Goal: Task Accomplishment & Management: Manage account settings

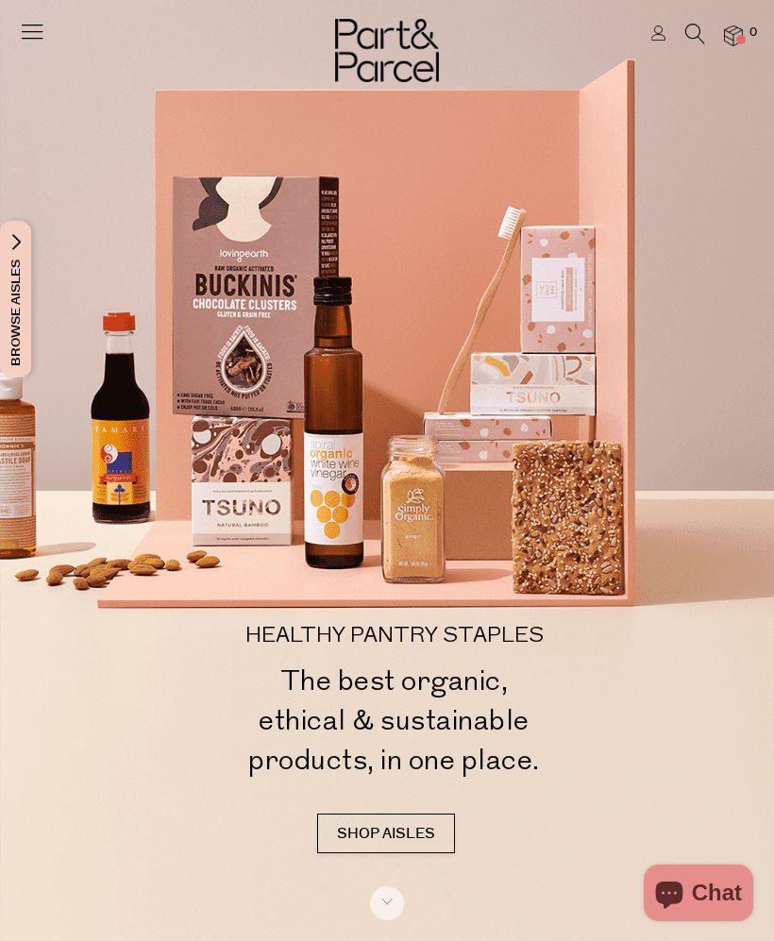
click at [652, 41] on link at bounding box center [658, 35] width 15 height 20
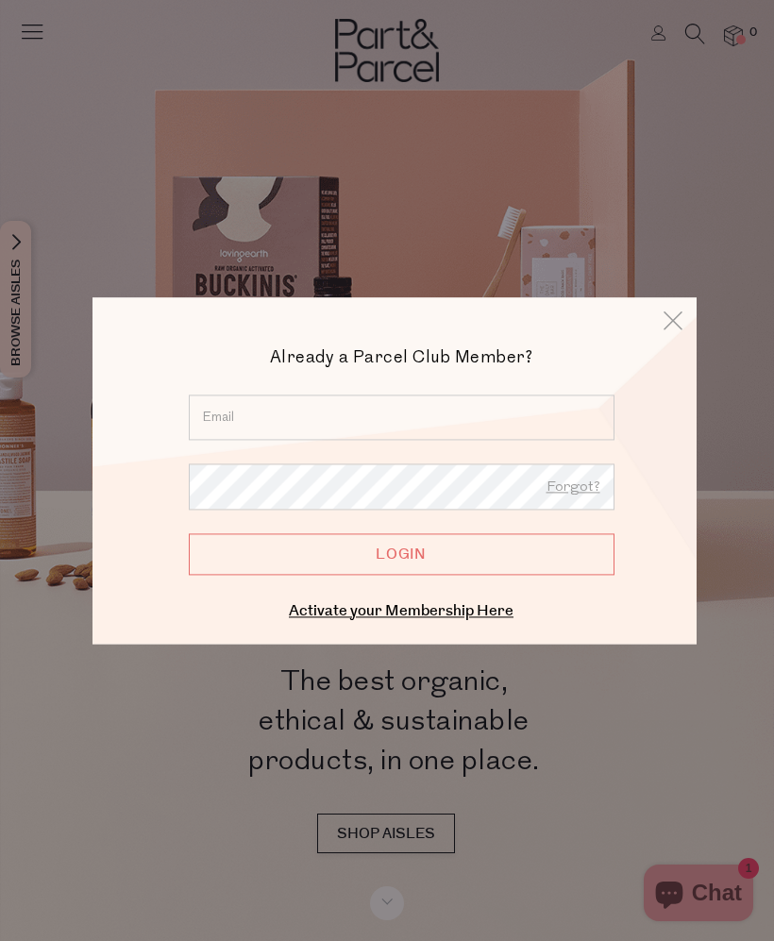
click at [508, 423] on input "email" at bounding box center [402, 417] width 426 height 45
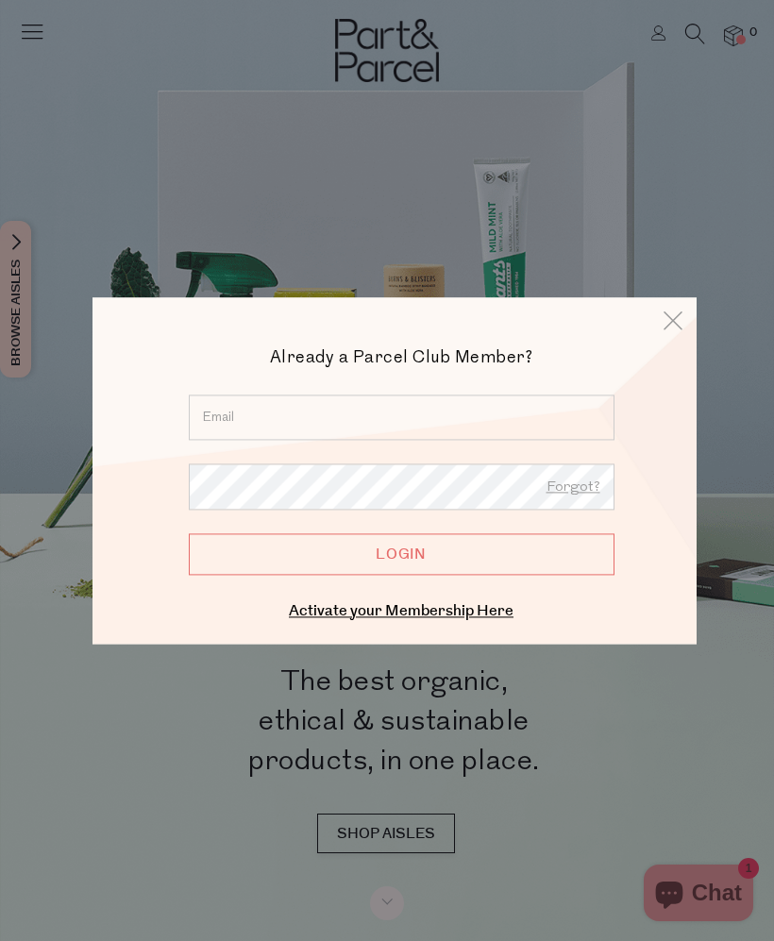
type input "[EMAIL_ADDRESS][DOMAIN_NAME]"
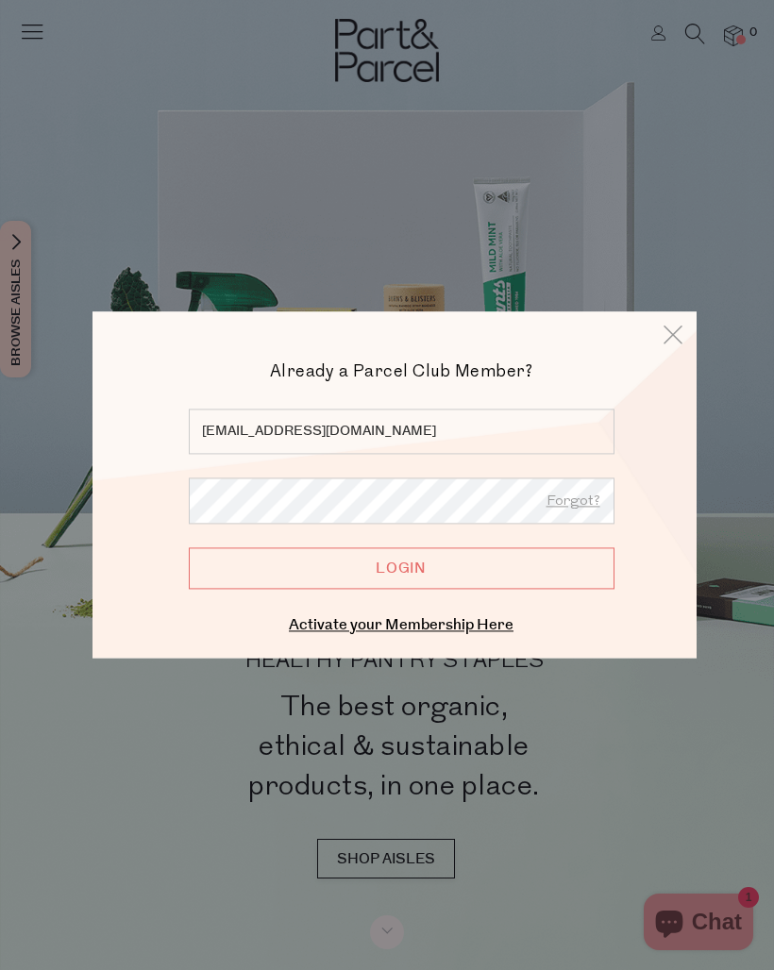
click at [557, 573] on input "Login" at bounding box center [402, 568] width 426 height 42
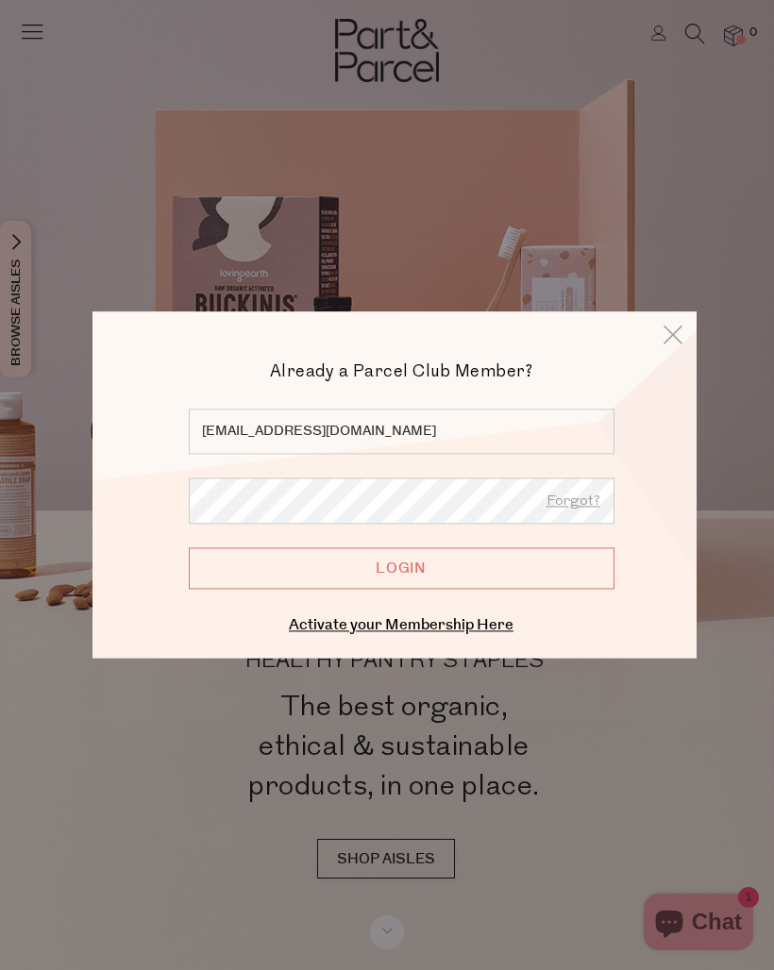
click at [489, 581] on input "Login" at bounding box center [402, 568] width 426 height 42
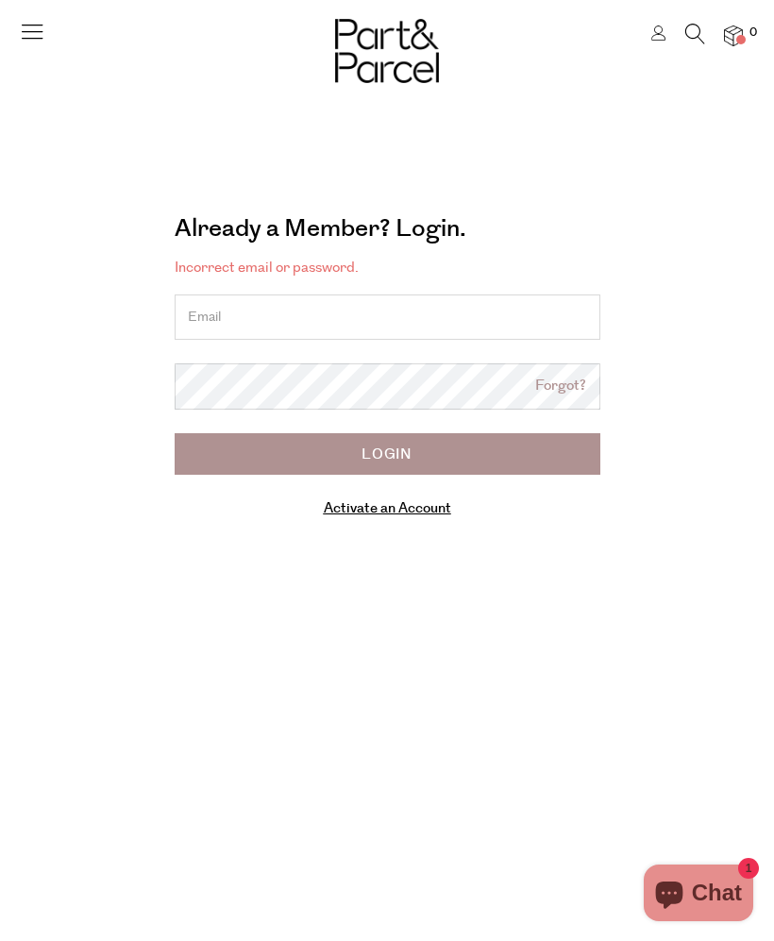
click at [411, 310] on input "email" at bounding box center [388, 317] width 426 height 45
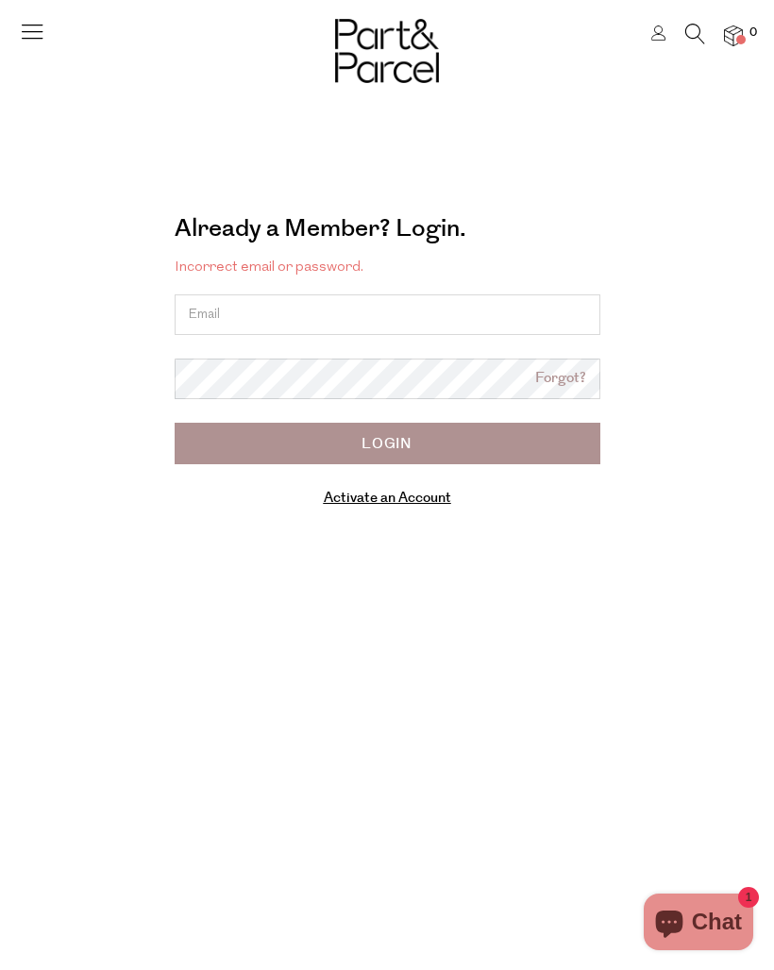
click at [497, 319] on input "email" at bounding box center [388, 315] width 426 height 41
click at [351, 313] on input "email" at bounding box center [388, 315] width 426 height 41
click at [370, 322] on input "email" at bounding box center [388, 315] width 426 height 41
click at [406, 309] on input "email" at bounding box center [388, 315] width 426 height 41
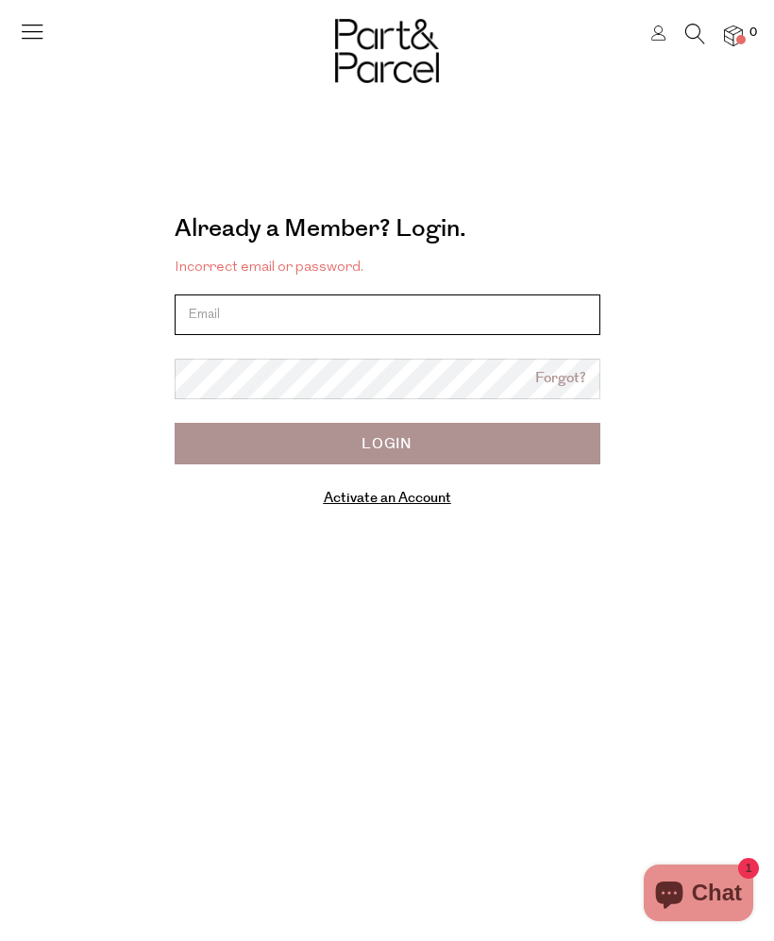
type input "[EMAIL_ADDRESS][DOMAIN_NAME]"
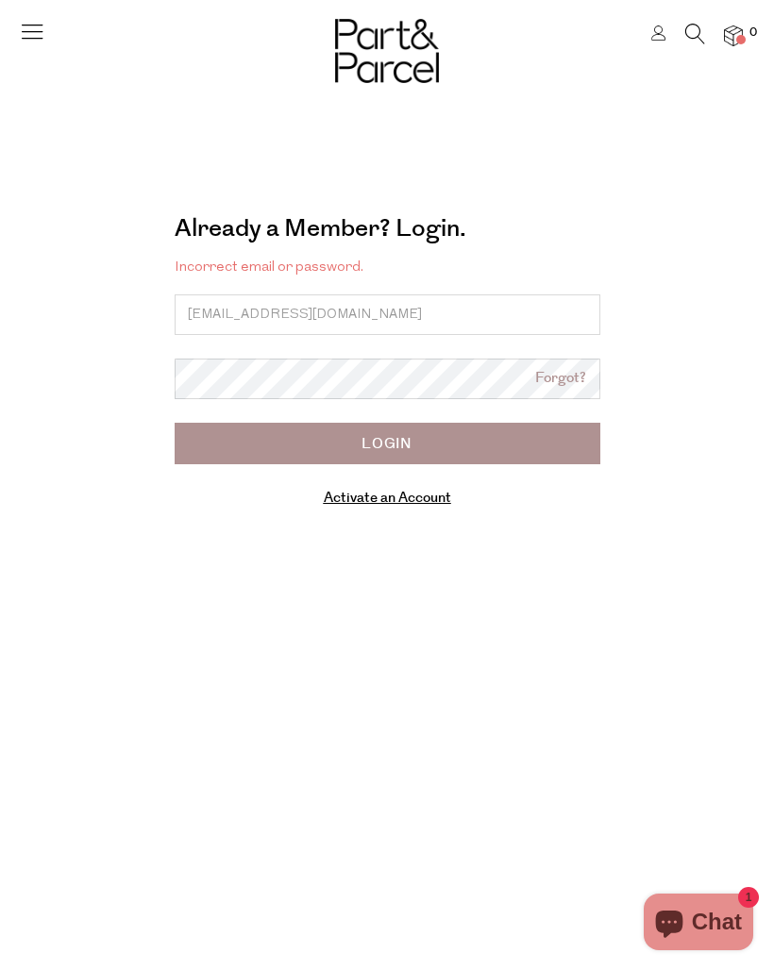
click at [518, 443] on input "Login" at bounding box center [388, 444] width 426 height 42
